Goal: Obtain resource: Download file/media

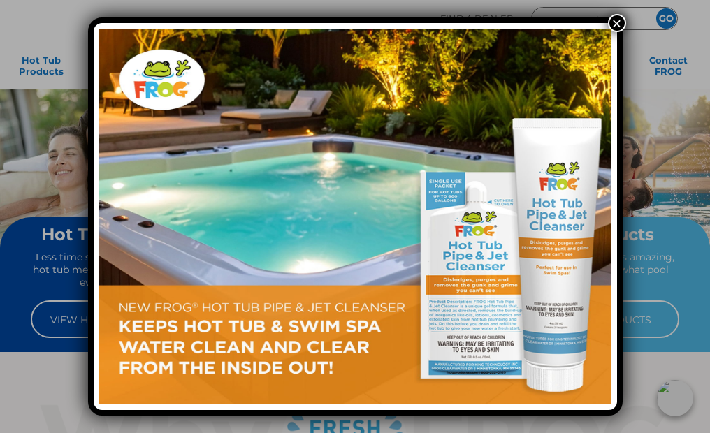
click at [44, 177] on div "×" at bounding box center [355, 216] width 710 height 433
click at [617, 23] on button "×" at bounding box center [617, 23] width 18 height 18
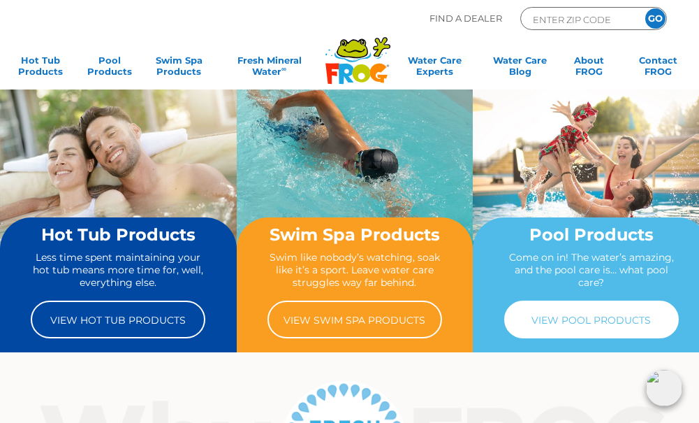
click at [597, 319] on link "View Pool Products" at bounding box center [591, 319] width 175 height 38
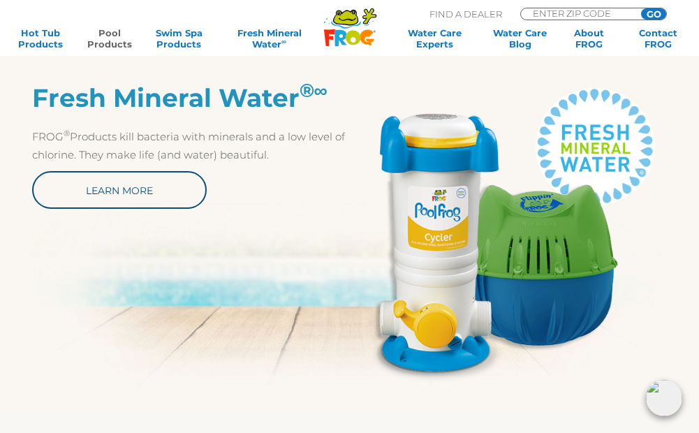
scroll to position [629, 0]
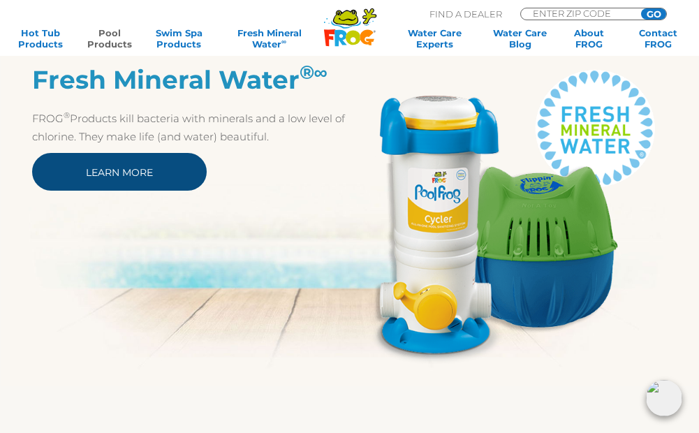
click at [119, 178] on link "Learn More" at bounding box center [119, 172] width 175 height 38
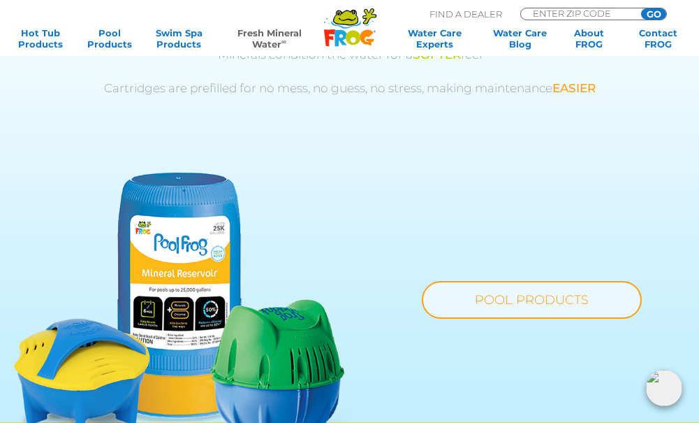
scroll to position [908, 0]
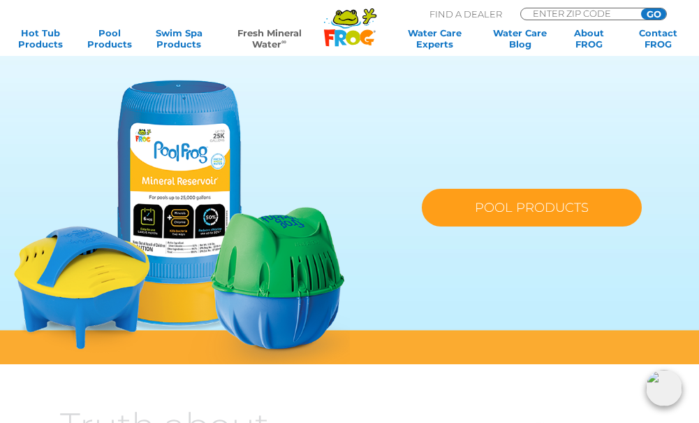
click at [527, 214] on link "POOL PRODUCTS" at bounding box center [532, 208] width 220 height 38
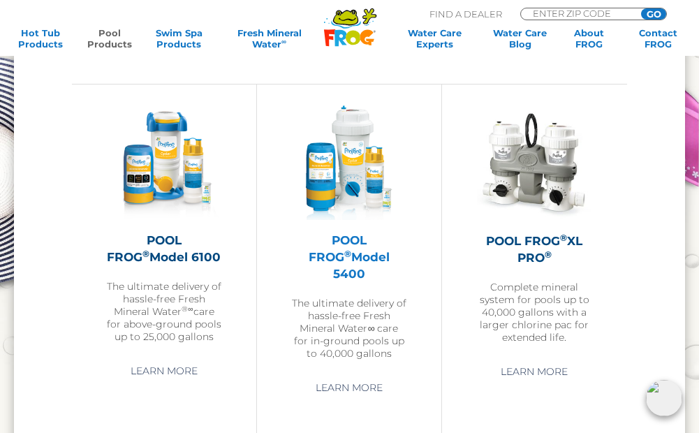
scroll to position [1746, 0]
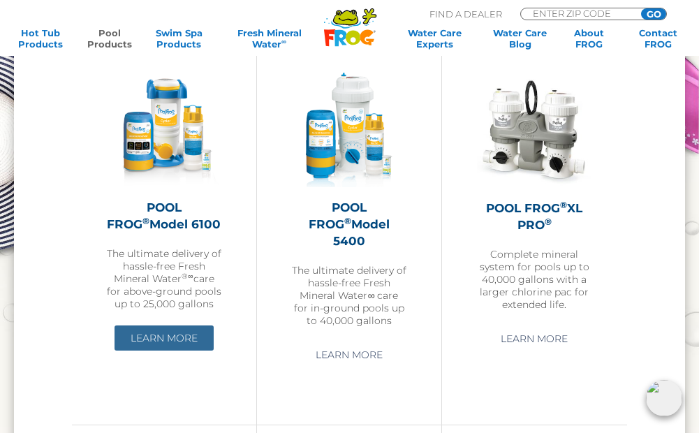
click at [145, 334] on link "Learn More" at bounding box center [164, 338] width 99 height 25
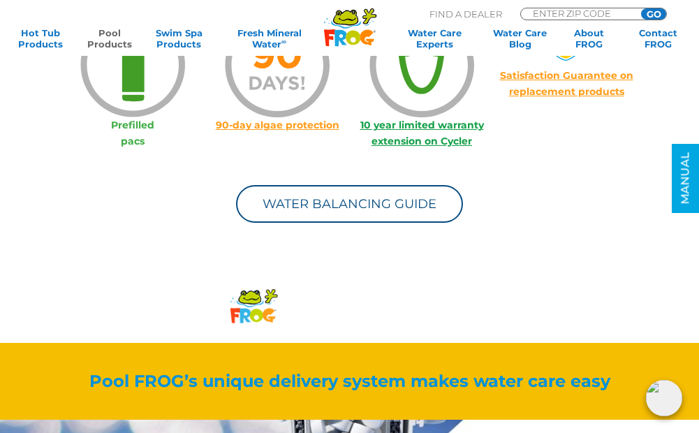
scroll to position [1118, 0]
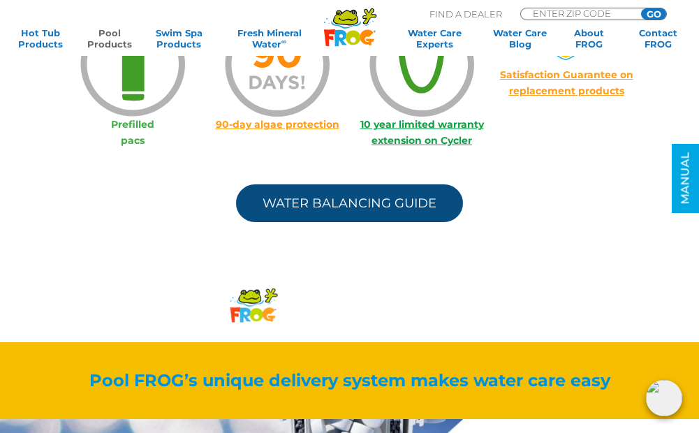
click at [370, 203] on link "Water Balancing Guide" at bounding box center [349, 203] width 227 height 38
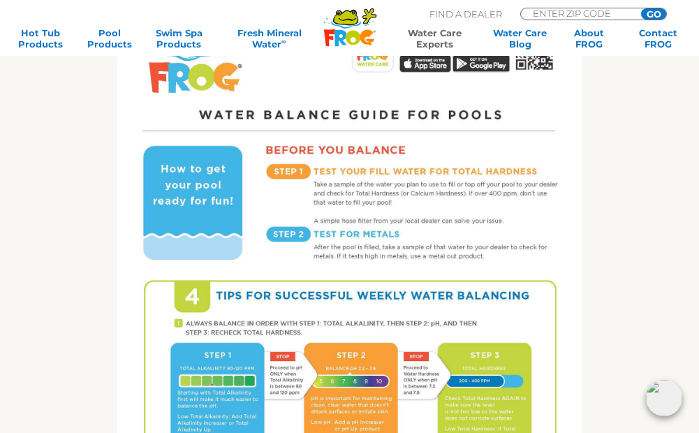
scroll to position [629, 0]
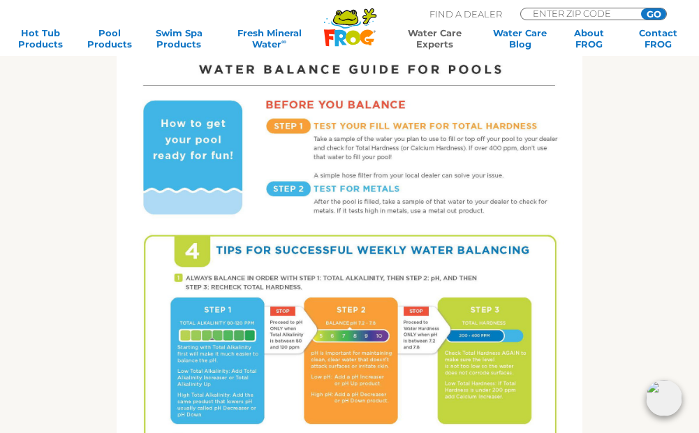
click at [288, 249] on img at bounding box center [350, 256] width 466 height 603
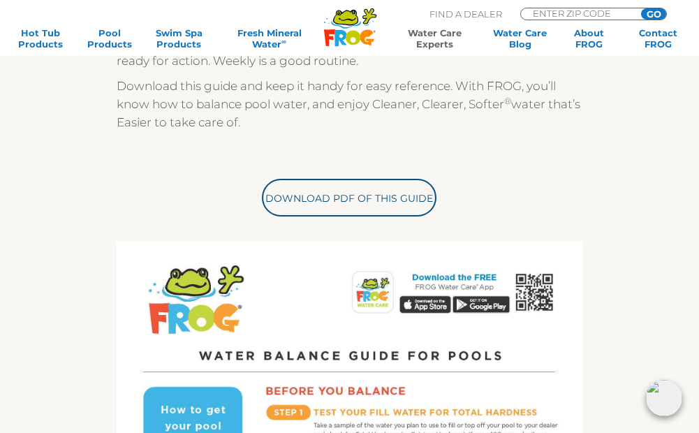
scroll to position [279, 0]
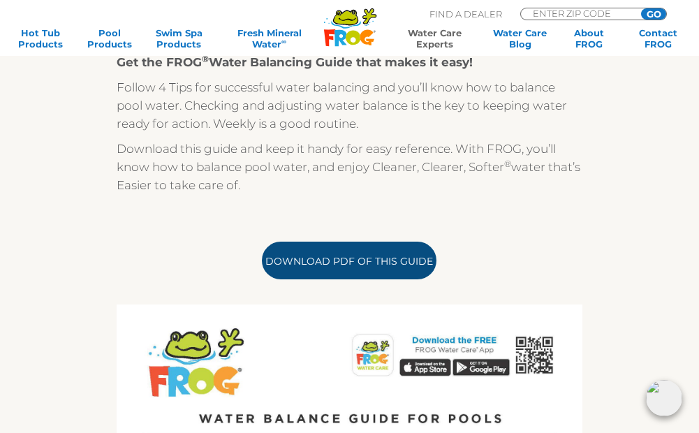
click at [316, 260] on link "Download PDF of this Guide" at bounding box center [349, 261] width 175 height 38
